Goal: Information Seeking & Learning: Learn about a topic

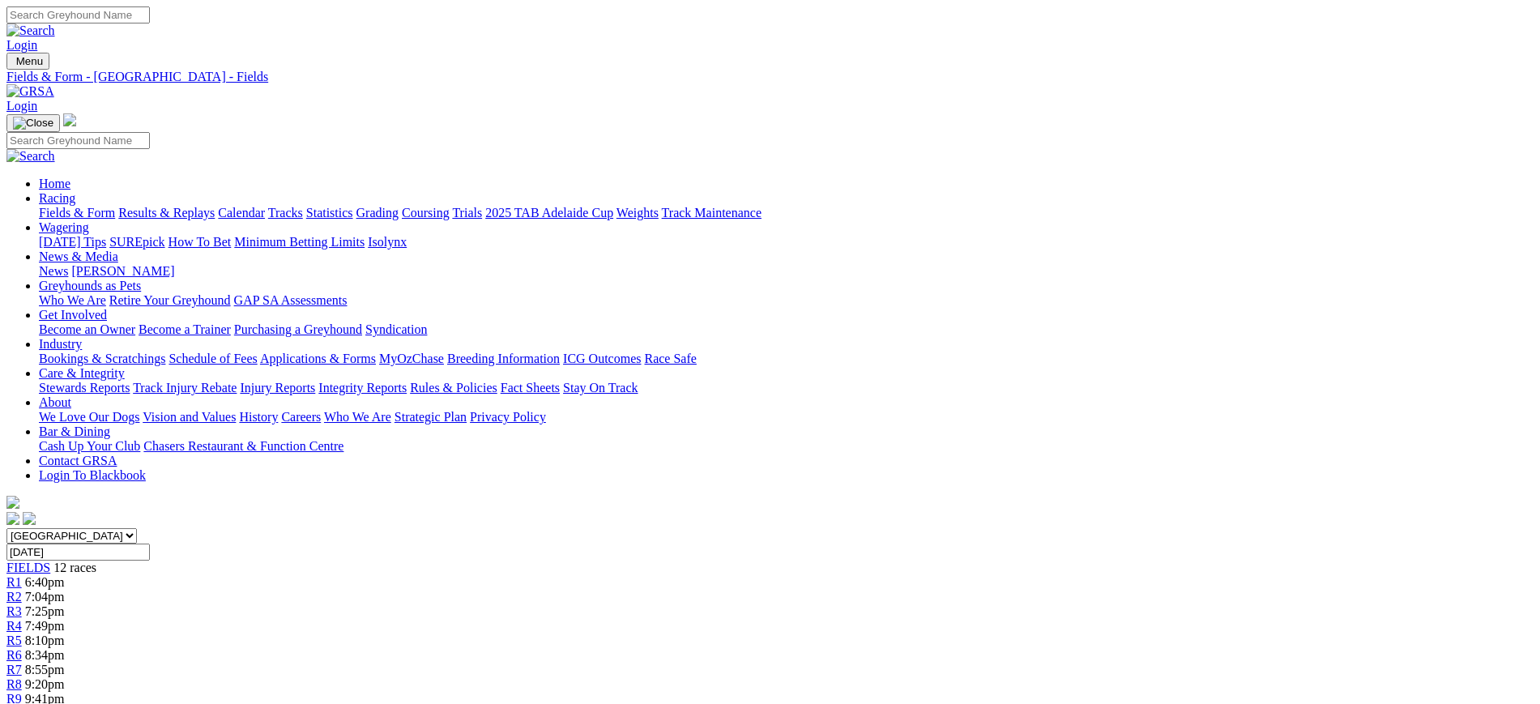
click at [54, 84] on img at bounding box center [30, 91] width 48 height 15
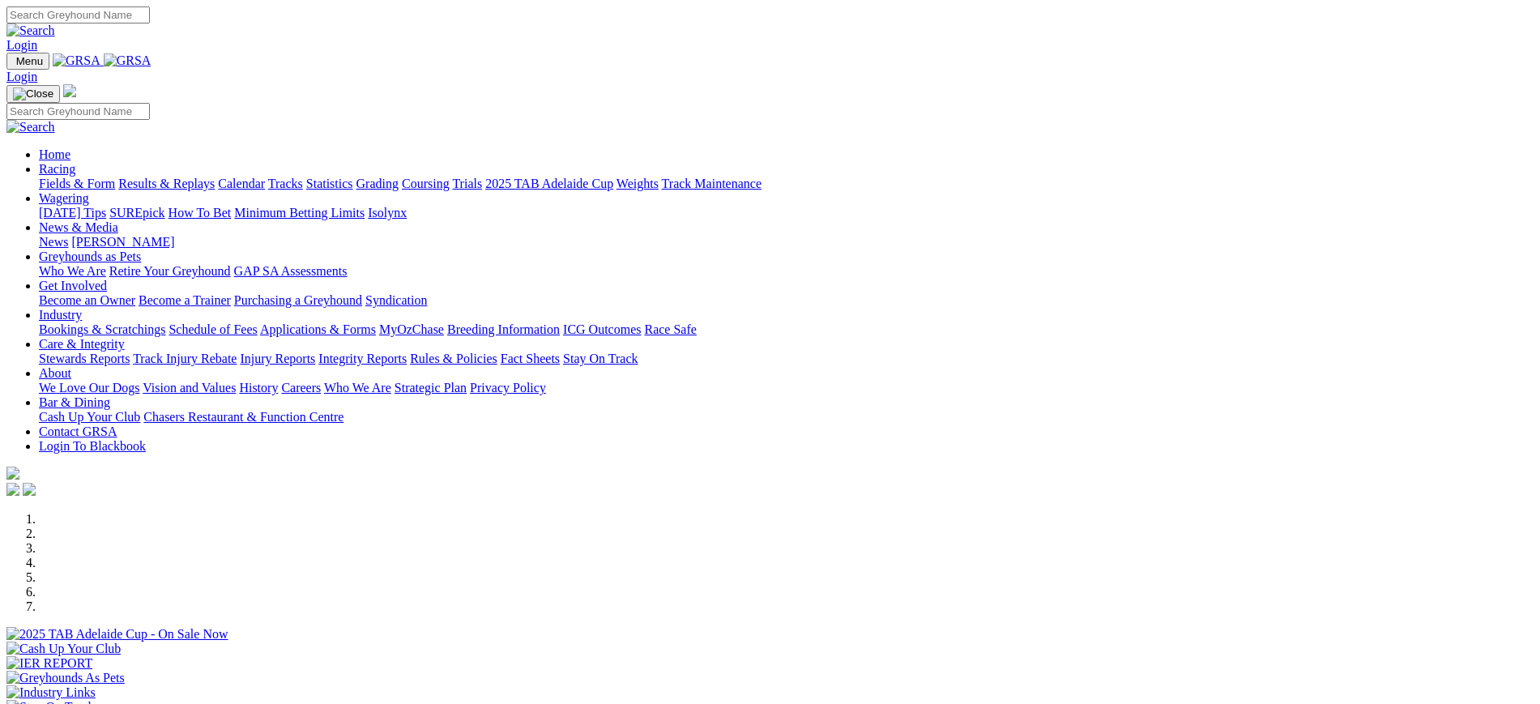
scroll to position [546, 0]
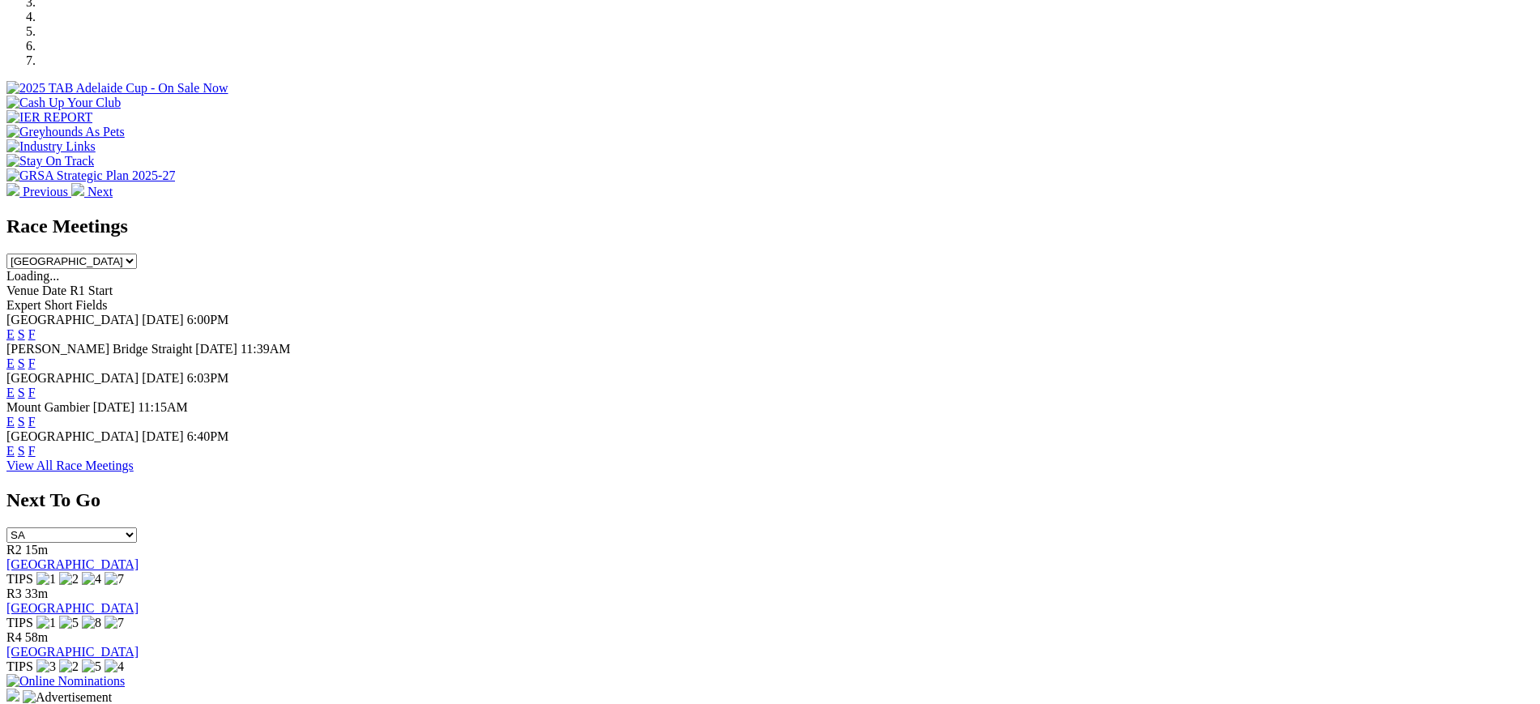
click at [36, 327] on link "F" at bounding box center [31, 334] width 7 height 14
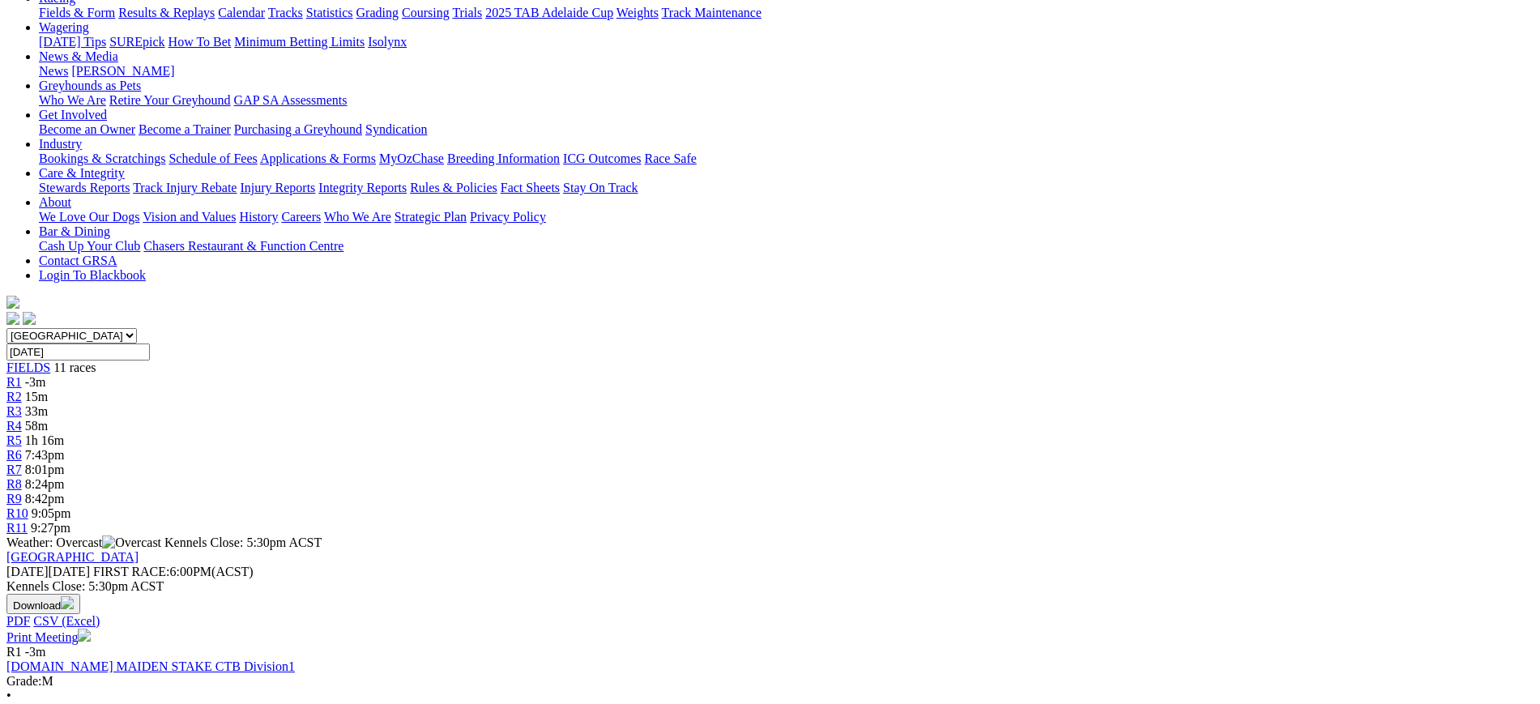
scroll to position [213, 0]
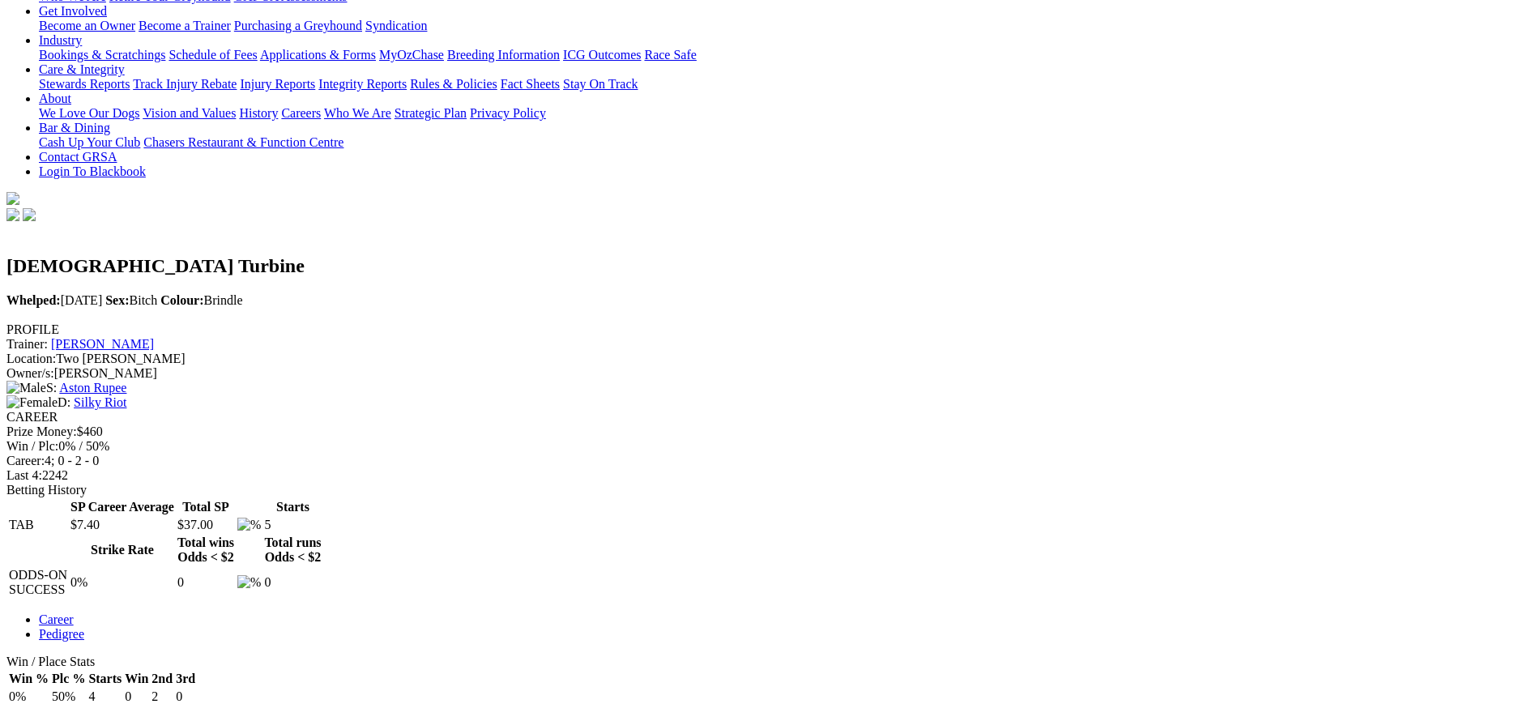
scroll to position [306, 0]
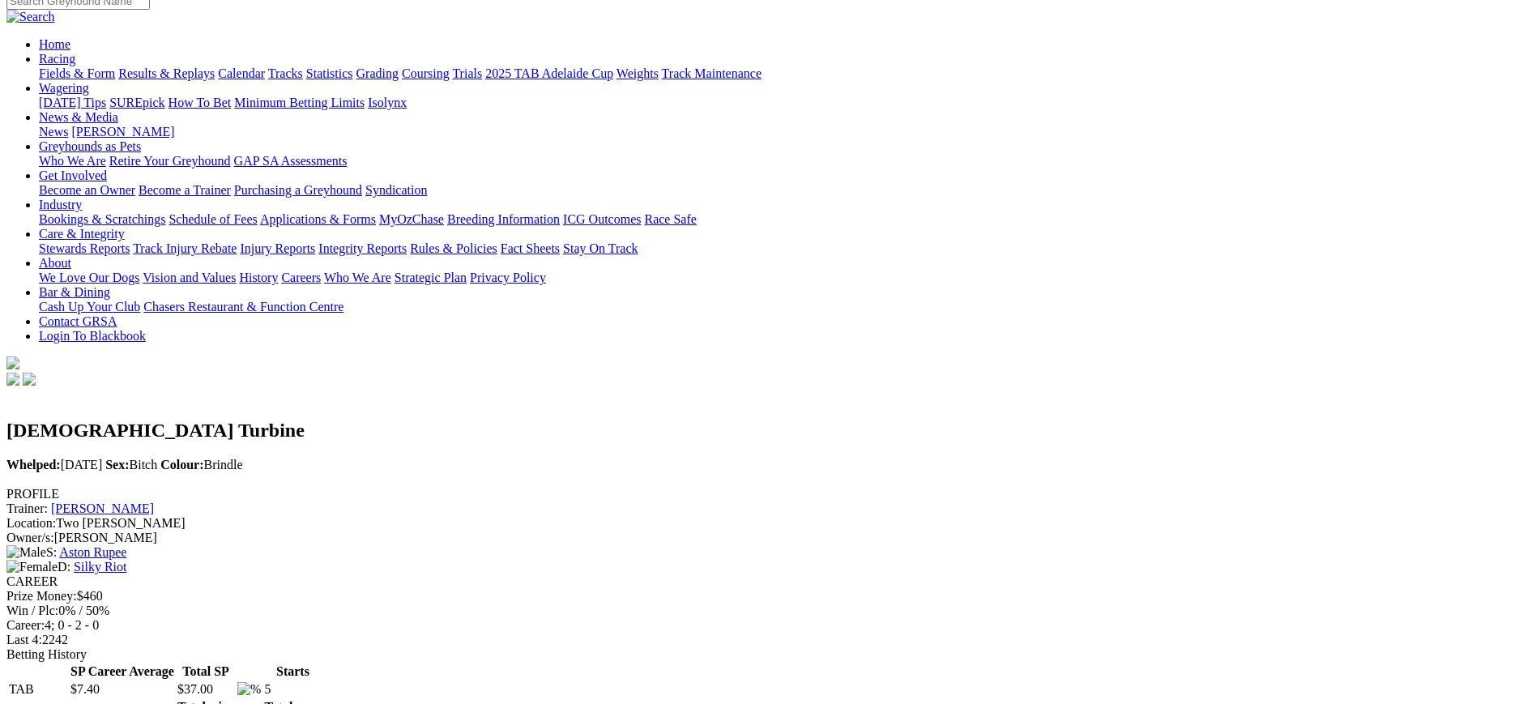
scroll to position [0, 0]
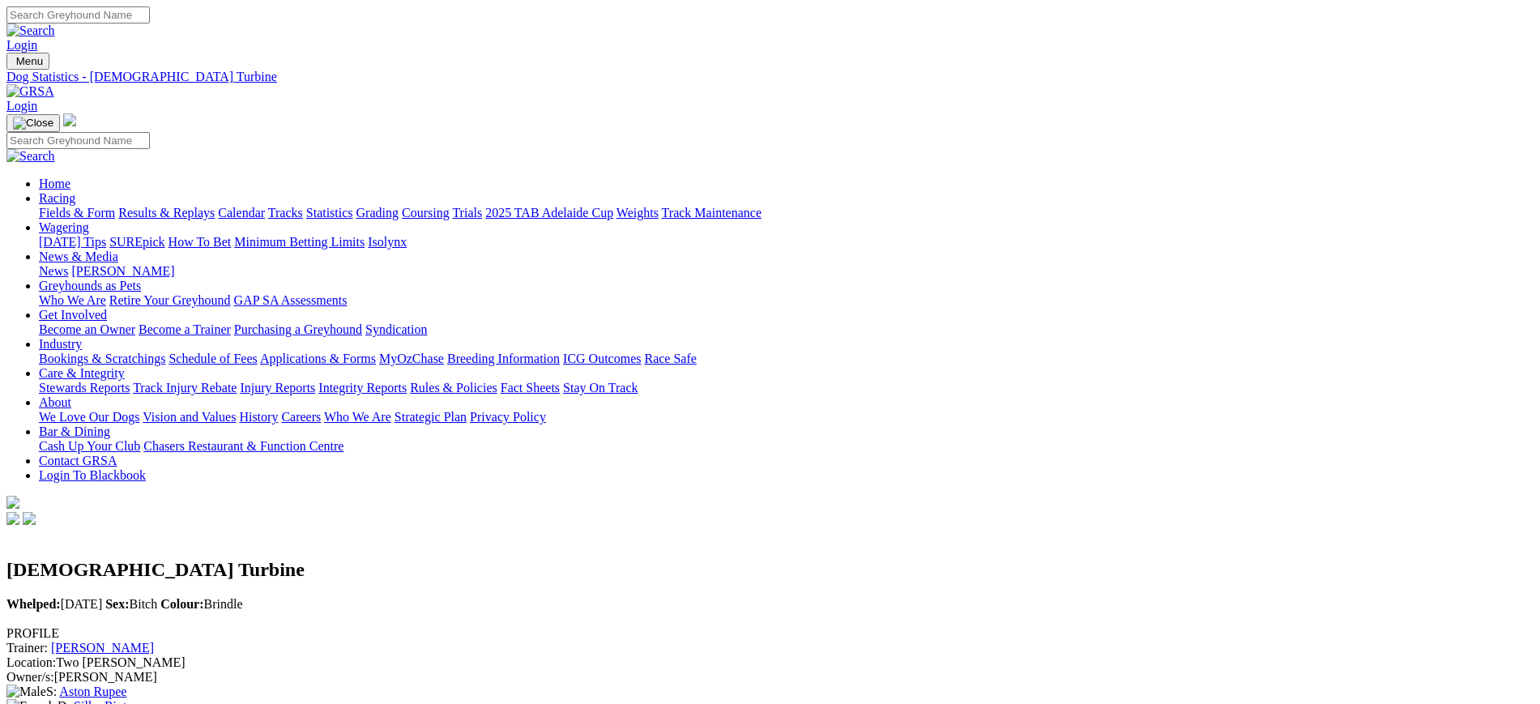
click at [54, 84] on img at bounding box center [30, 91] width 48 height 15
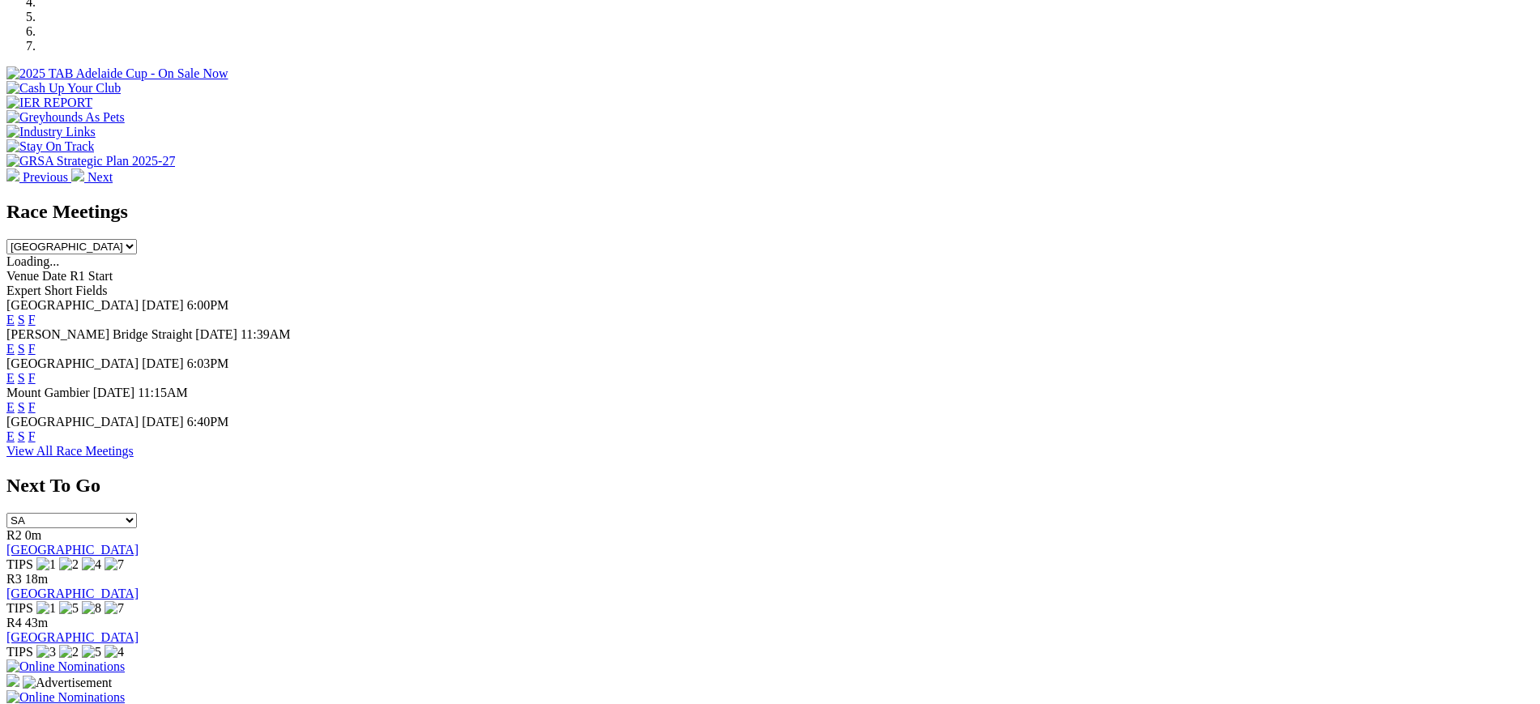
scroll to position [556, 0]
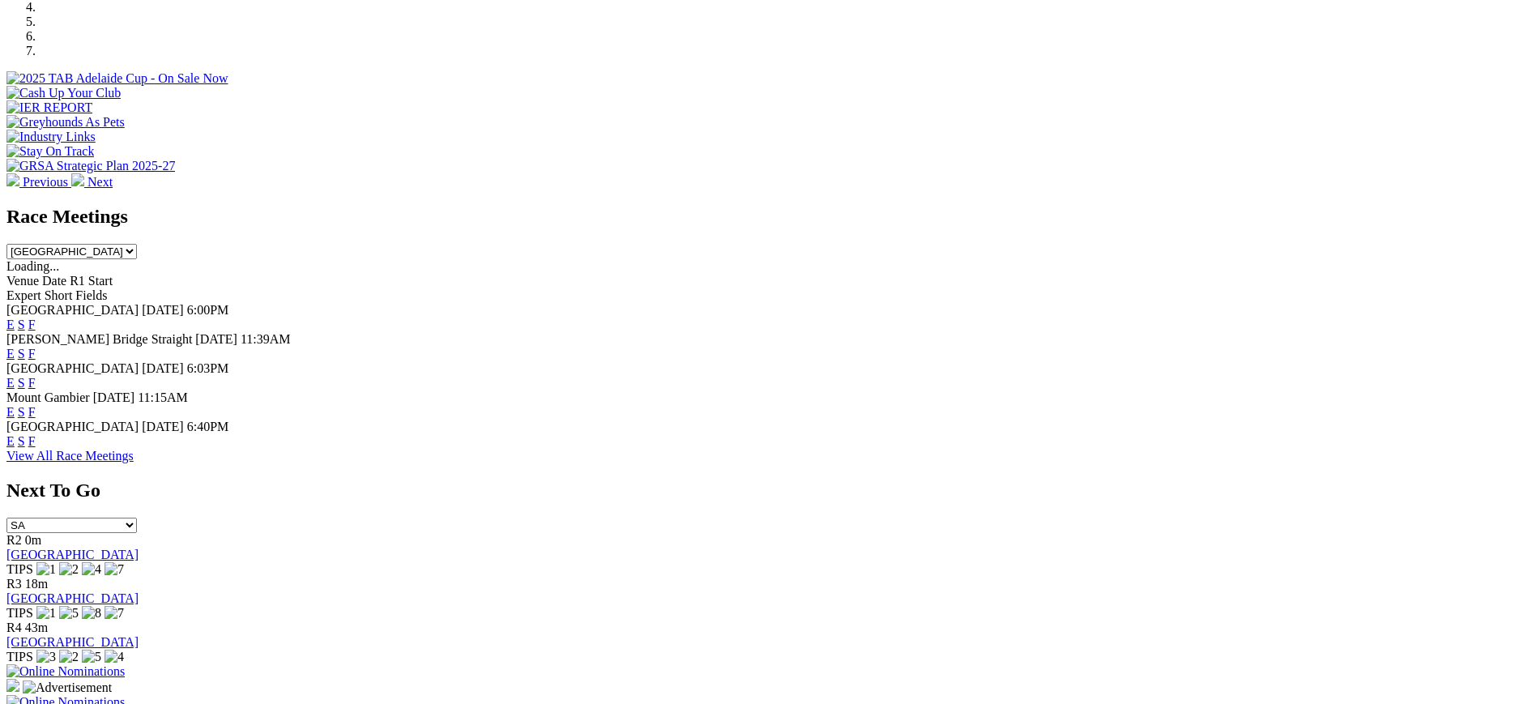
click at [36, 434] on link "F" at bounding box center [31, 441] width 7 height 14
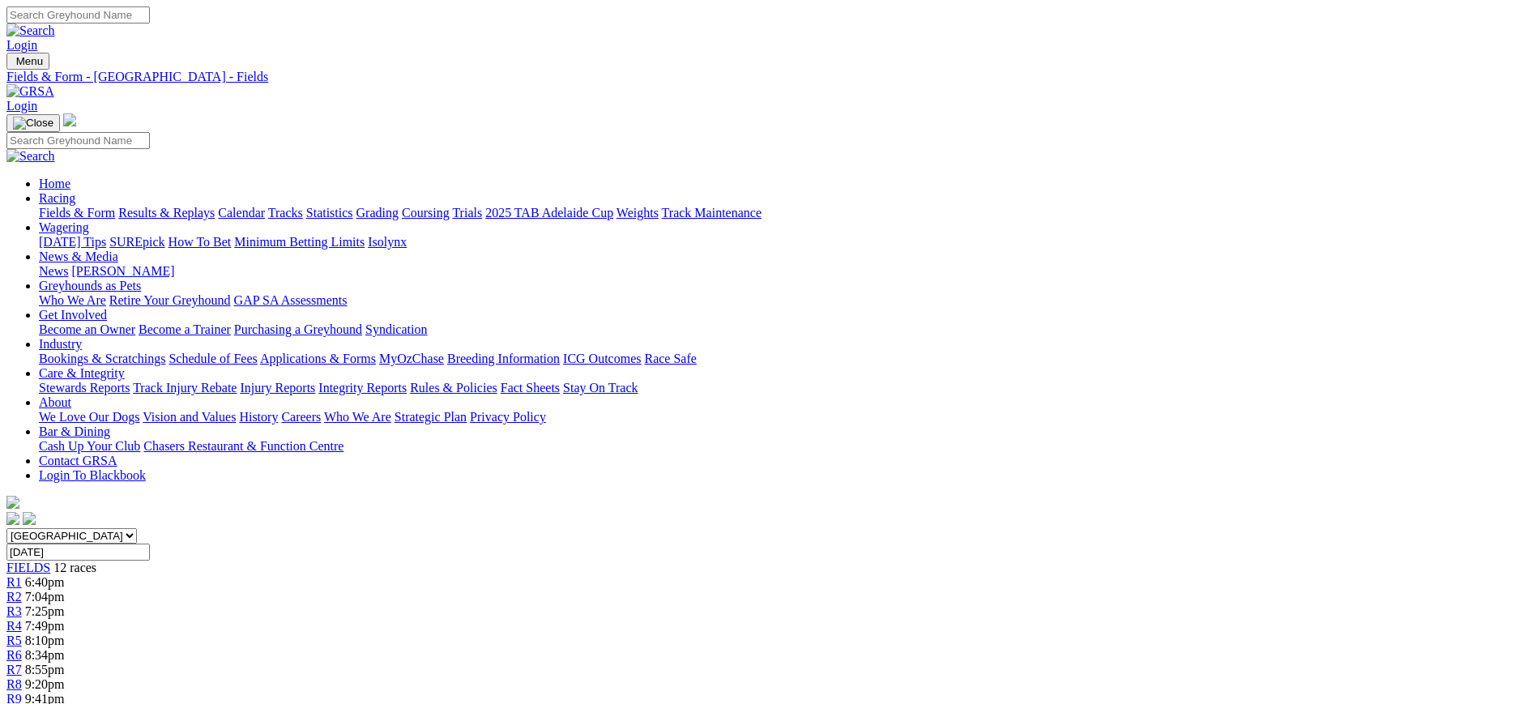
click at [54, 84] on img at bounding box center [30, 91] width 48 height 15
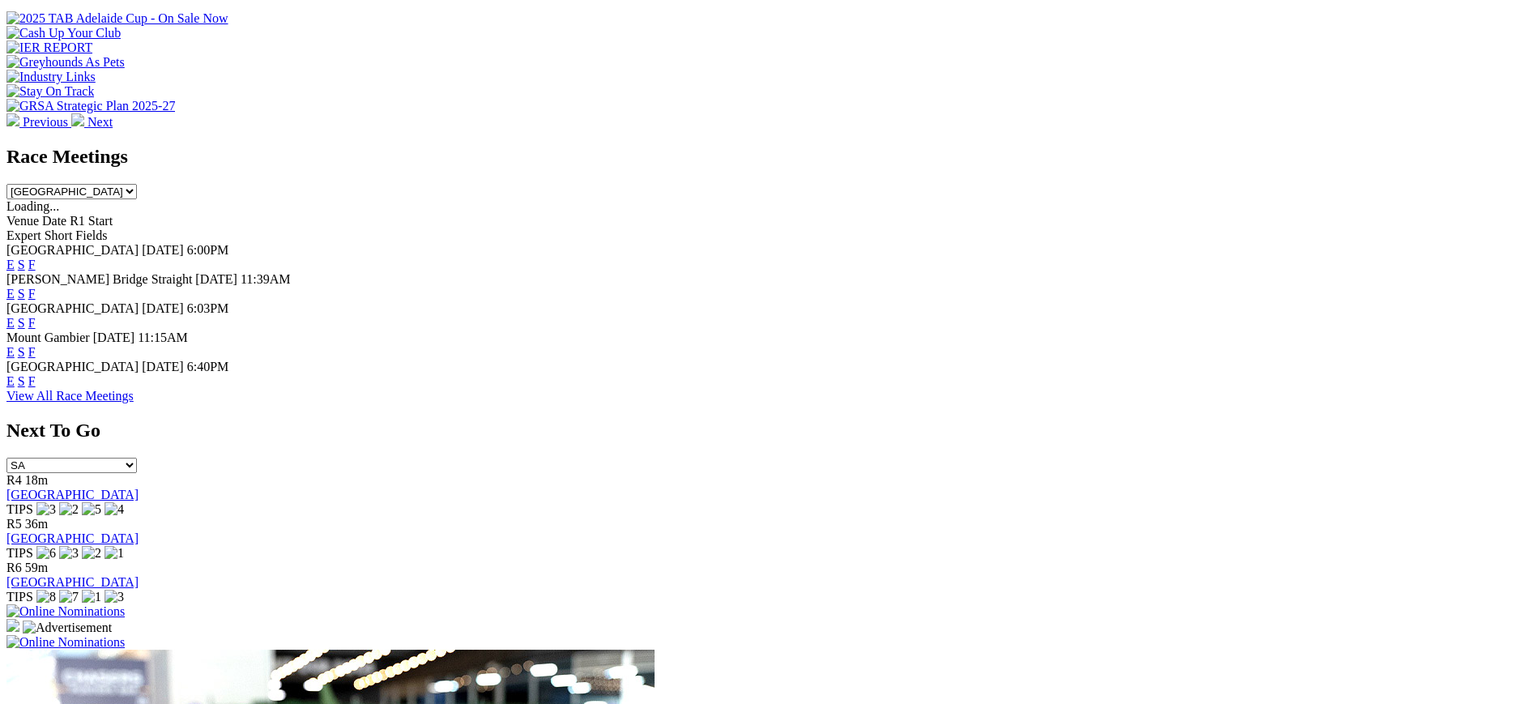
scroll to position [625, 0]
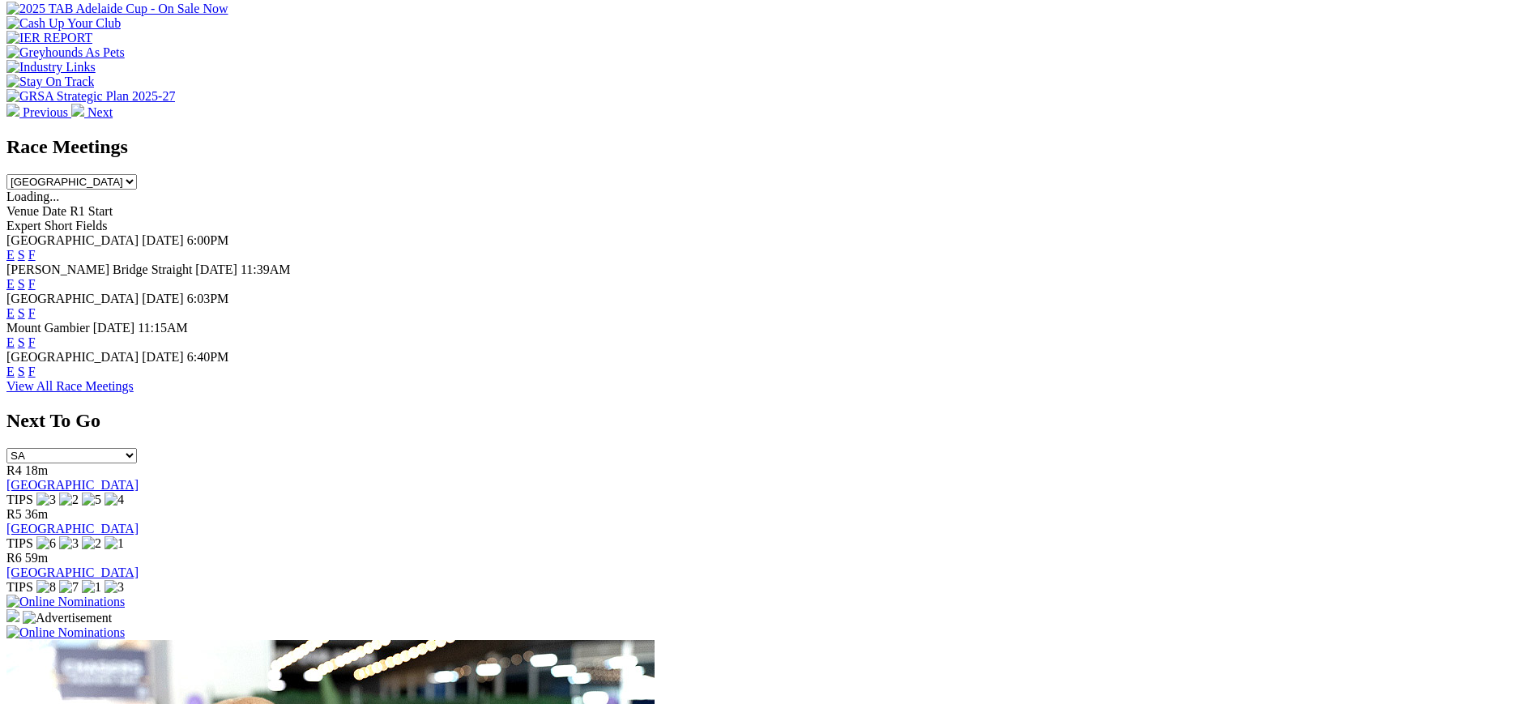
click at [36, 364] on link "F" at bounding box center [31, 371] width 7 height 14
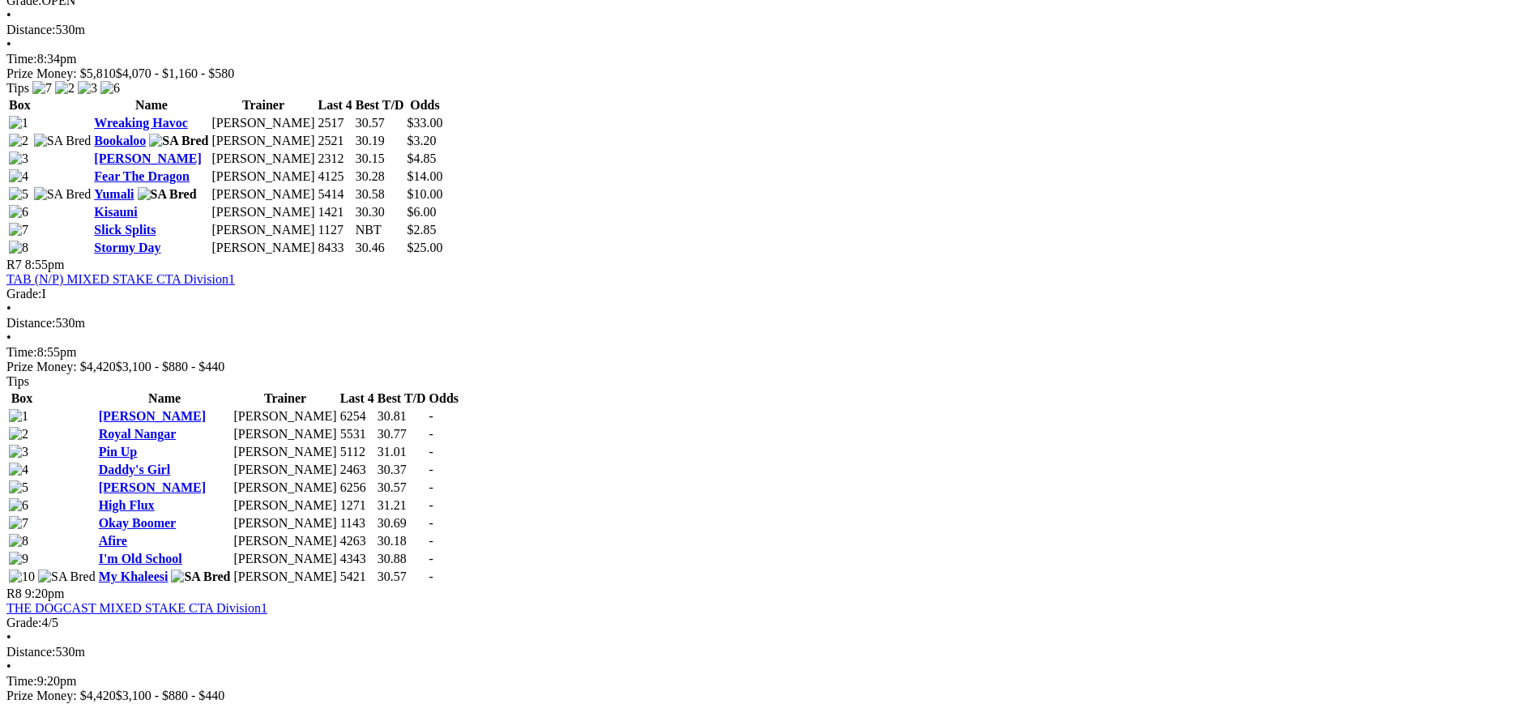
scroll to position [2366, 0]
